Goal: Task Accomplishment & Management: Manage account settings

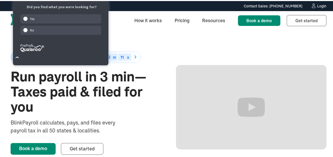
click at [318, 3] on div "Login" at bounding box center [321, 5] width 9 height 4
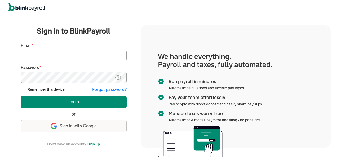
click at [40, 54] on input "Email *" at bounding box center [74, 56] width 106 height 12
type input "jeanromano777@gmail.com"
click at [21, 96] on button "Login" at bounding box center [74, 102] width 106 height 13
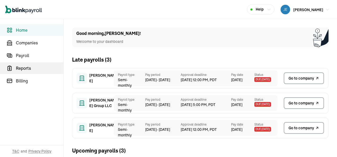
click at [25, 67] on span "Reports" at bounding box center [39, 68] width 47 height 6
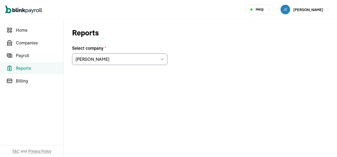
click at [161, 58] on icon at bounding box center [162, 59] width 4 height 4
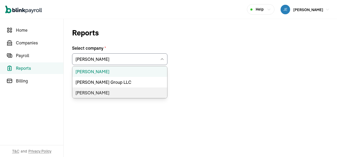
click at [97, 92] on li "Mark J. Krowiak" at bounding box center [119, 93] width 95 height 11
type input "Mark J. Krowiak"
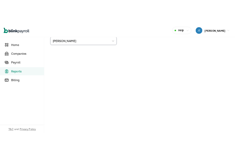
scroll to position [37, 0]
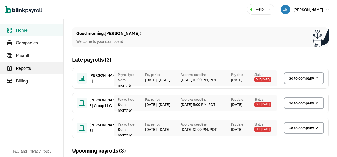
click at [25, 67] on span "Reports" at bounding box center [39, 68] width 47 height 6
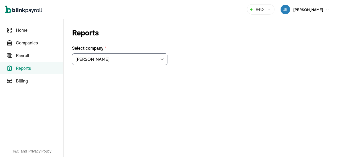
click at [161, 58] on icon at bounding box center [162, 59] width 4 height 4
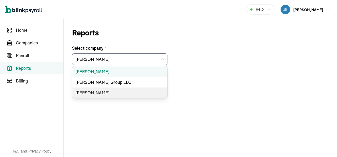
click at [97, 92] on li "Mark J. Krowiak" at bounding box center [119, 93] width 95 height 11
type input "Mark J. Krowiak"
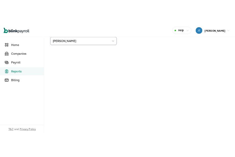
scroll to position [37, 0]
